Goal: Task Accomplishment & Management: Use online tool/utility

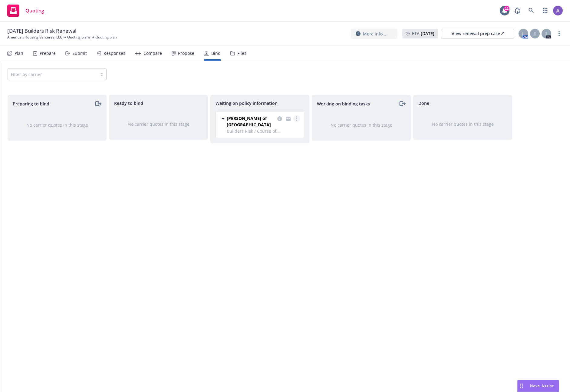
click at [297, 118] on icon "more" at bounding box center [296, 118] width 1 height 5
click at [268, 168] on span "Invoice this quote" at bounding box center [270, 167] width 51 height 6
